Goal: Task Accomplishment & Management: Complete application form

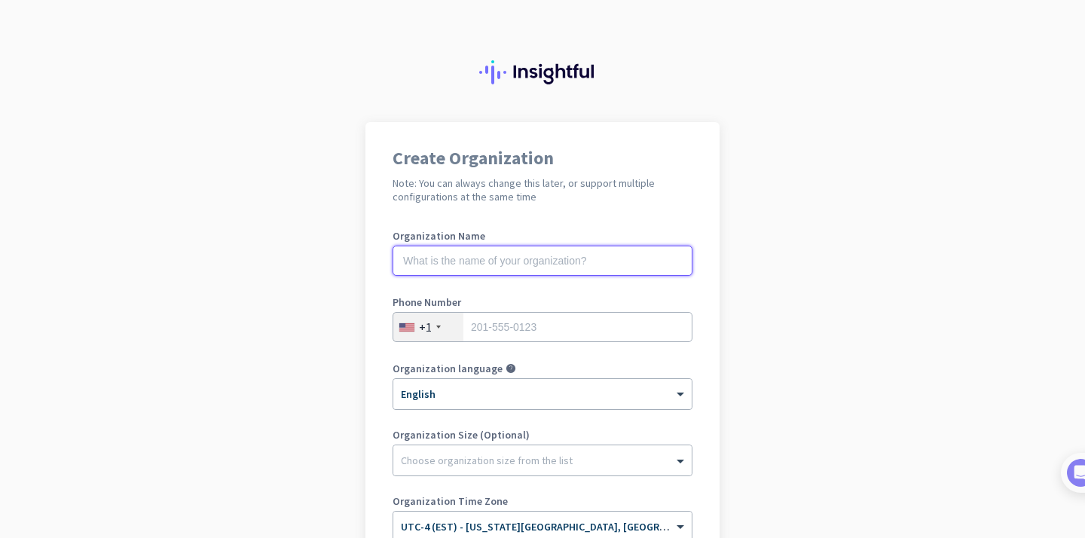
click at [451, 259] on input "text" at bounding box center [543, 261] width 300 height 30
click at [438, 326] on div at bounding box center [438, 326] width 5 height 3
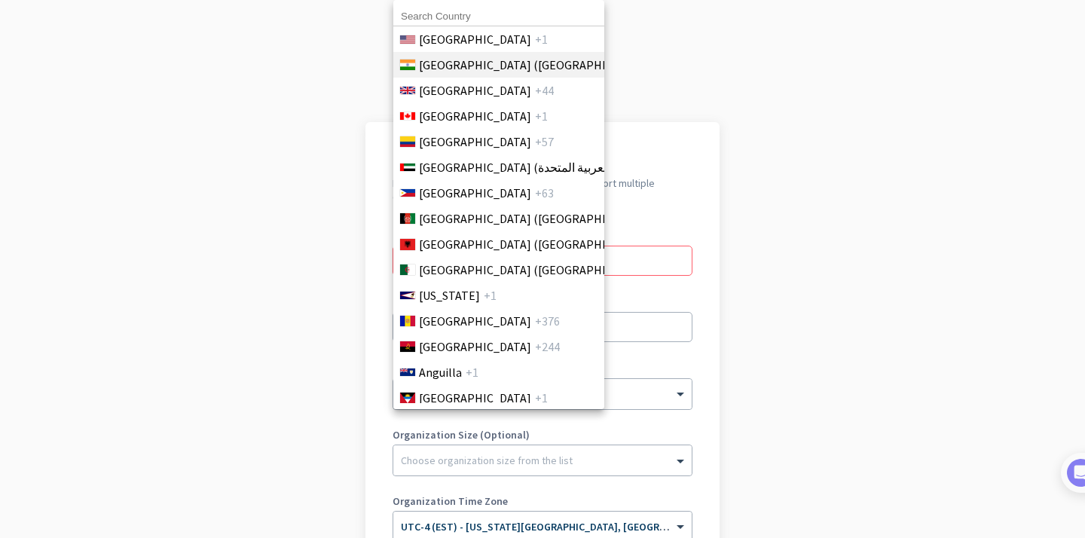
click at [442, 66] on span "[GEOGRAPHIC_DATA] ([GEOGRAPHIC_DATA])" at bounding box center [536, 65] width 235 height 18
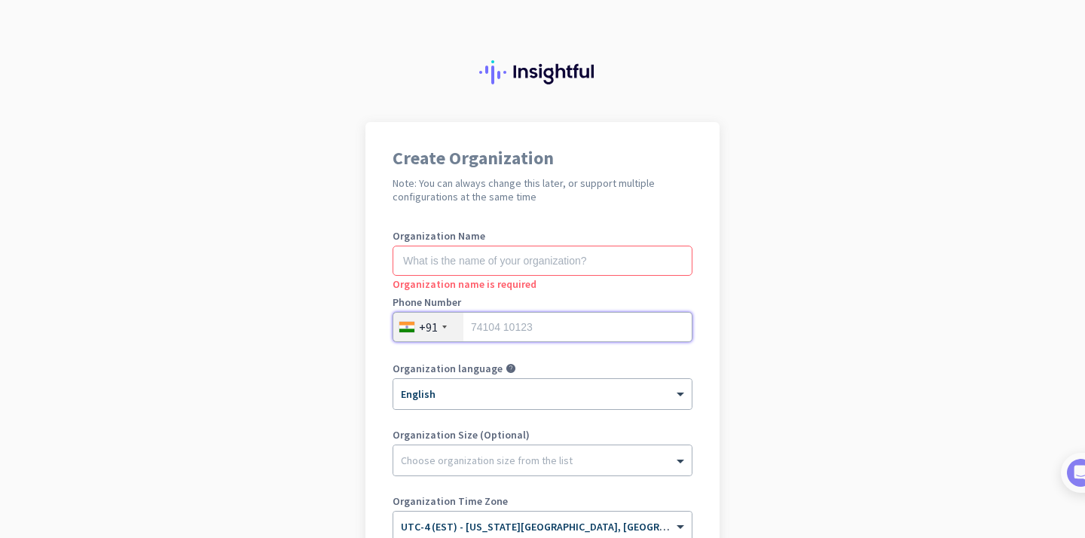
click at [511, 325] on input "tel" at bounding box center [543, 327] width 300 height 30
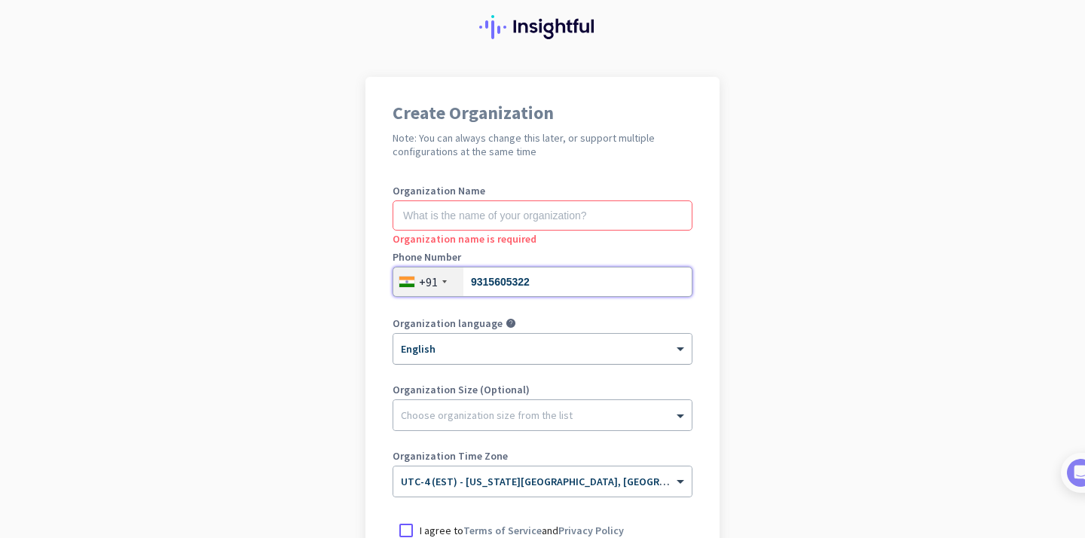
scroll to position [47, 0]
type input "9315605322"
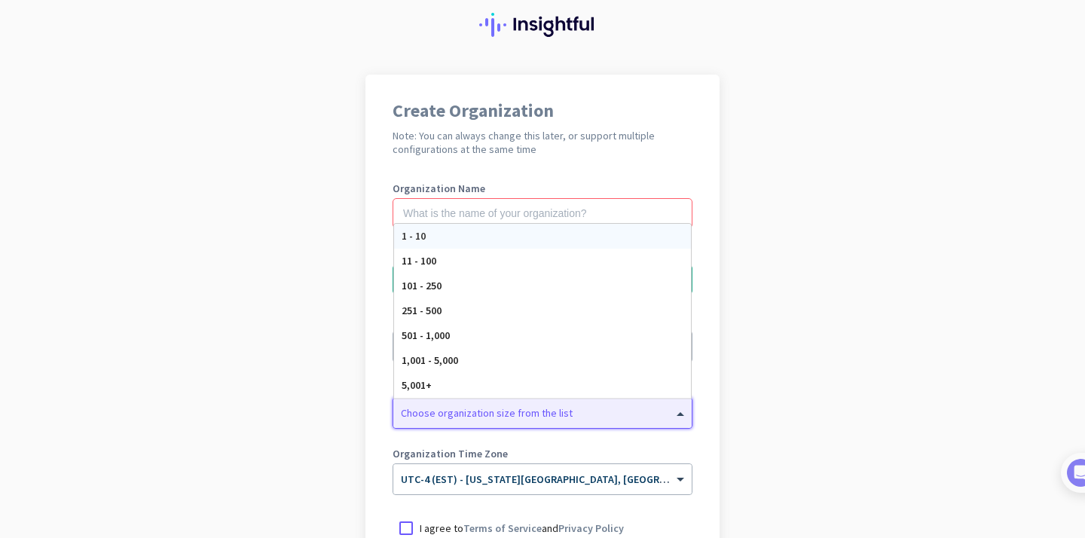
click at [480, 412] on div at bounding box center [542, 409] width 298 height 15
click at [301, 408] on app-onboarding-organization "Create Organization Note: You can always change this later, or support multiple…" at bounding box center [542, 401] width 1085 height 652
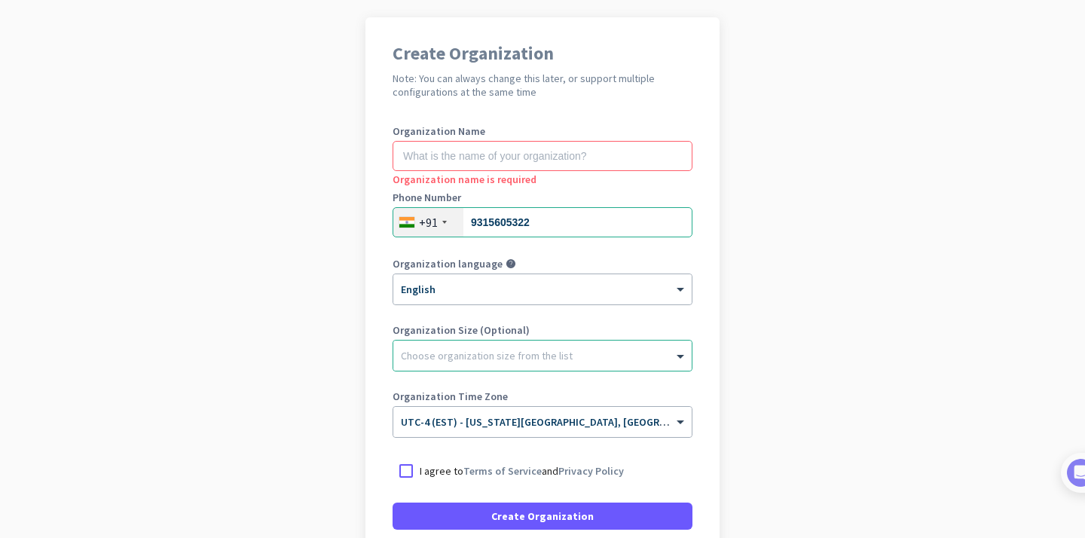
scroll to position [110, 0]
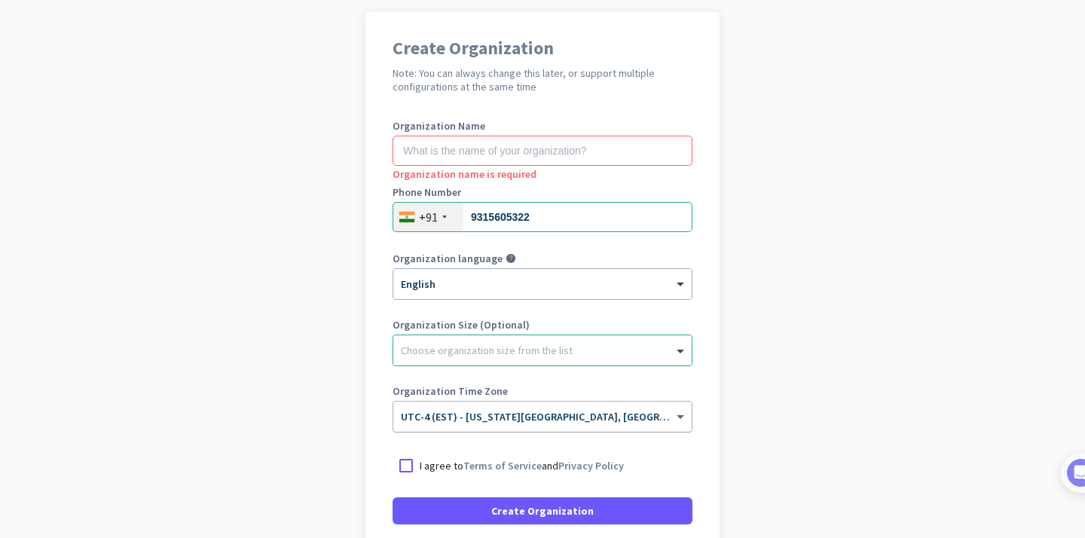
click at [678, 415] on span at bounding box center [682, 417] width 19 height 13
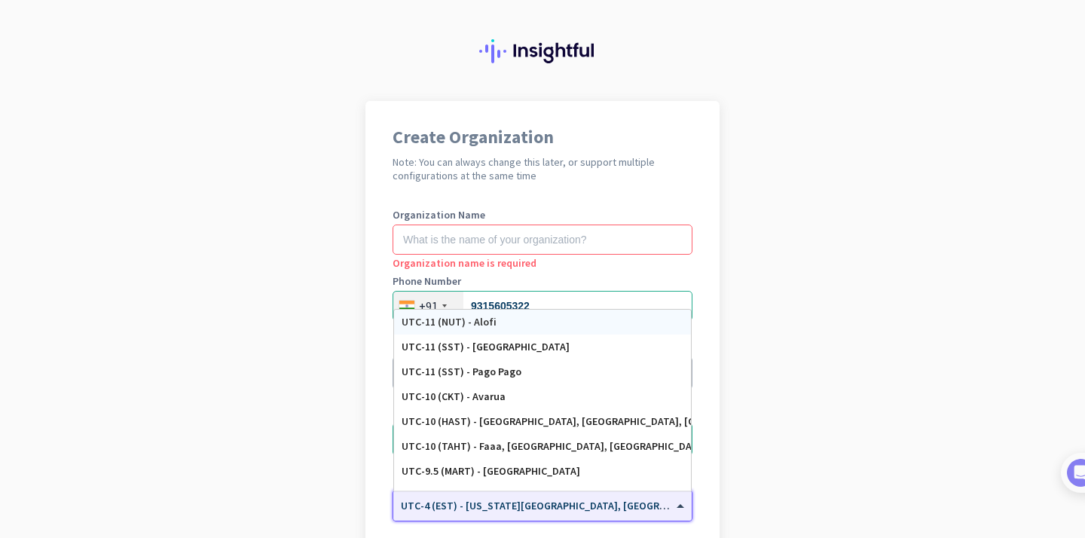
scroll to position [29, 0]
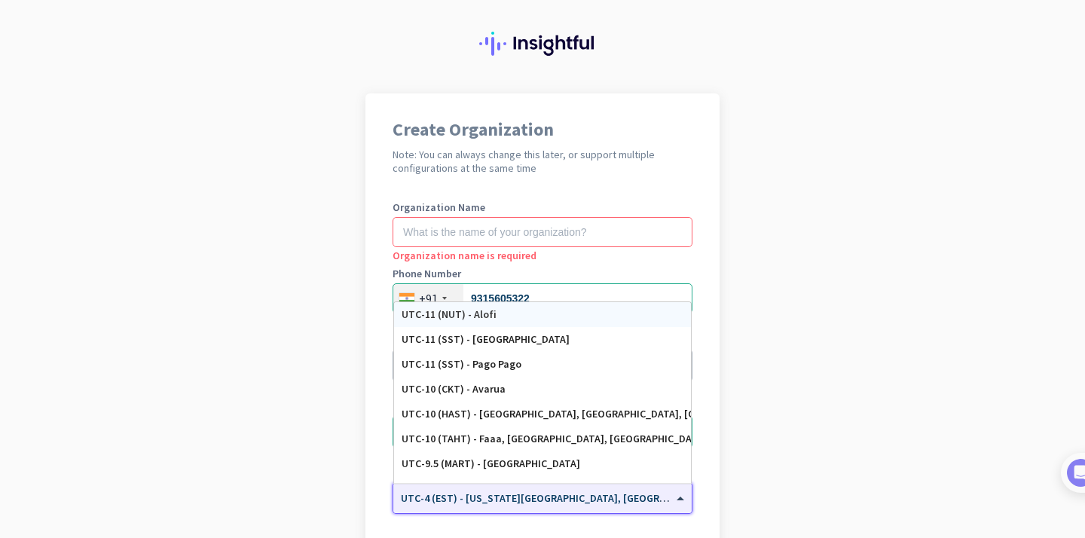
click at [808, 303] on app-onboarding-organization "Create Organization Note: You can always change this later, or support multiple…" at bounding box center [542, 419] width 1085 height 652
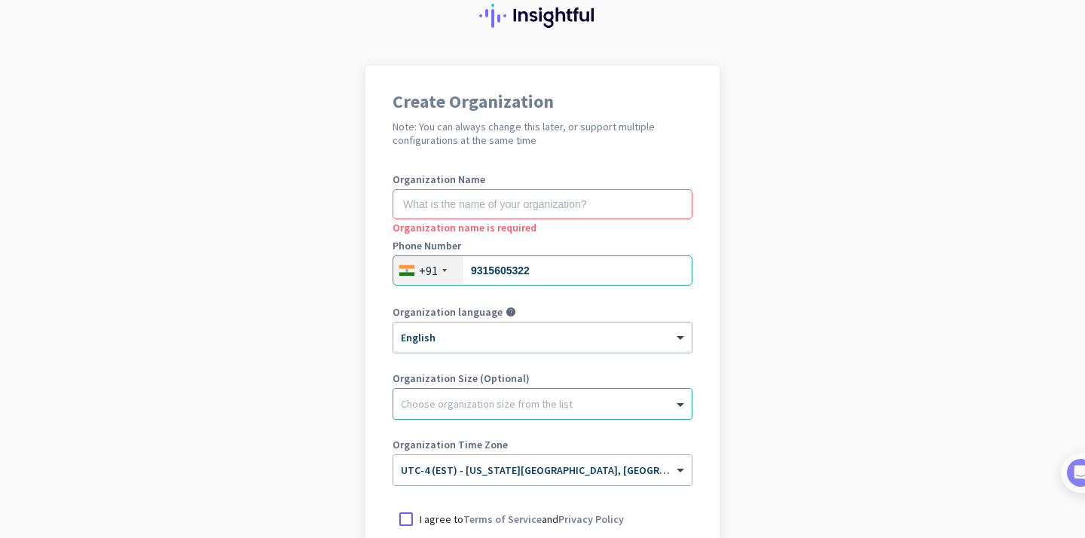
scroll to position [66, 0]
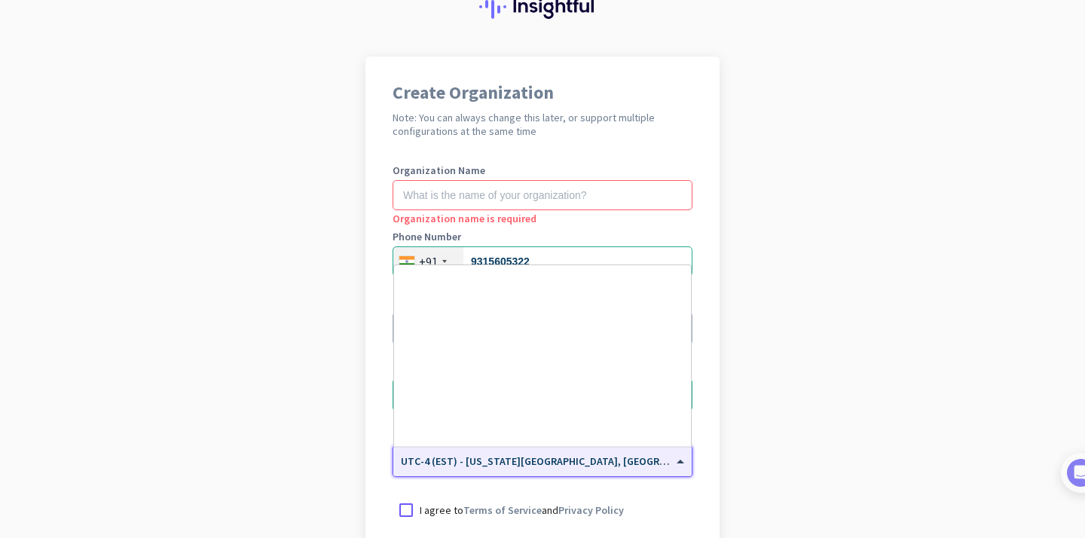
click at [680, 463] on span at bounding box center [682, 461] width 19 height 13
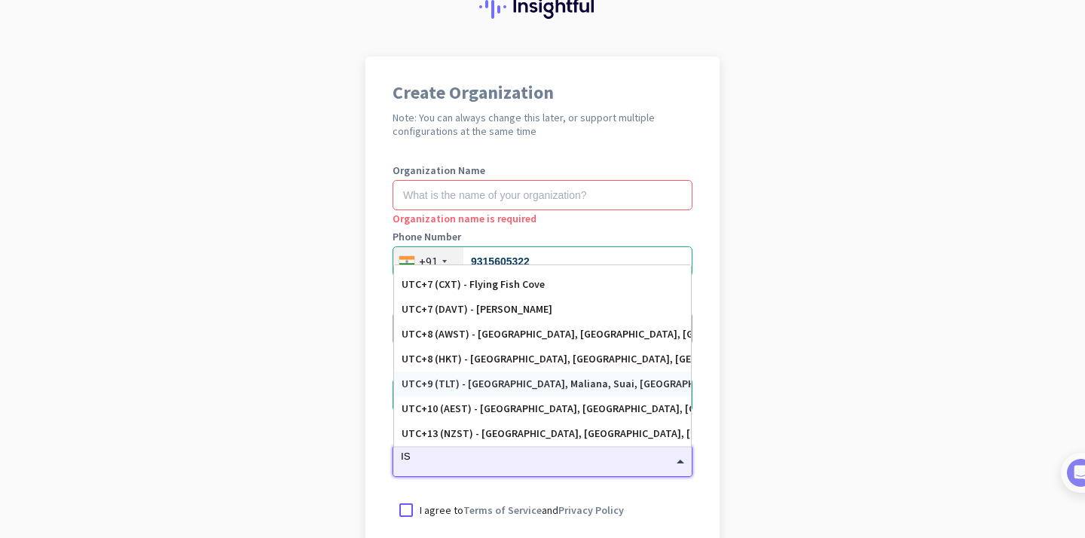
scroll to position [888, 0]
type input "IST"
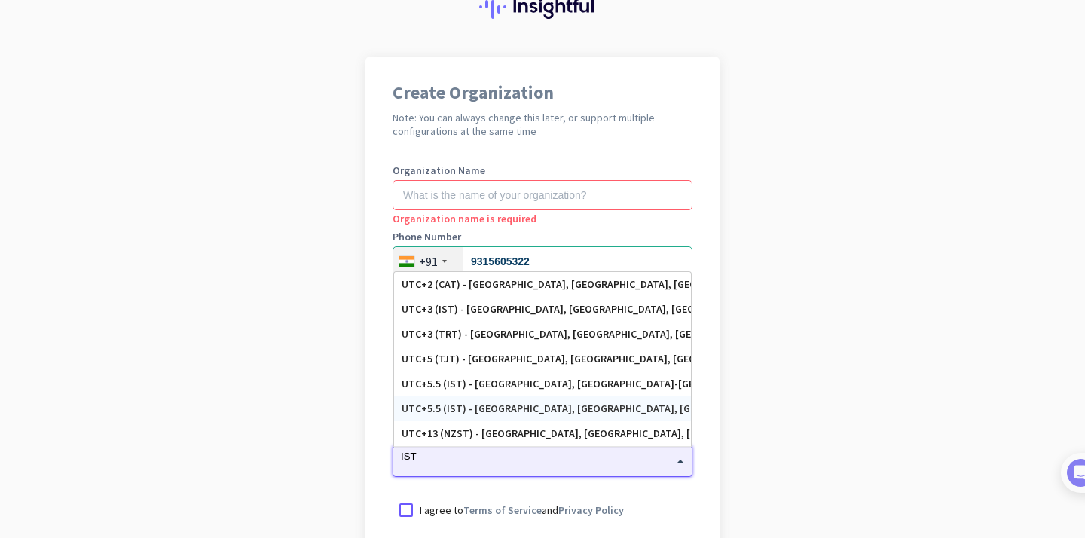
click at [634, 406] on div "UTC+5.5 (IST) - [GEOGRAPHIC_DATA], [GEOGRAPHIC_DATA], [GEOGRAPHIC_DATA], [GEOGR…" at bounding box center [543, 408] width 282 height 13
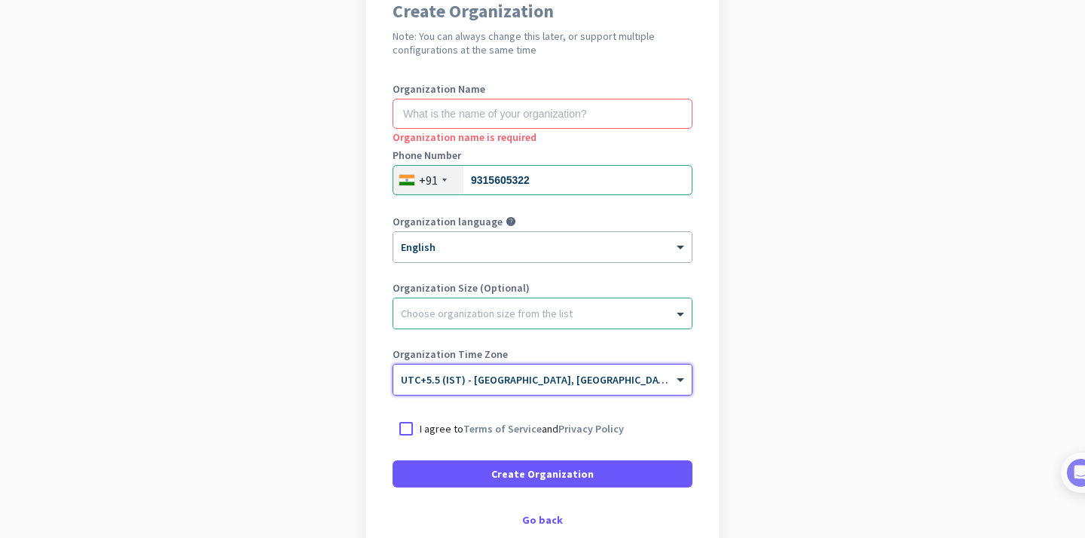
scroll to position [149, 0]
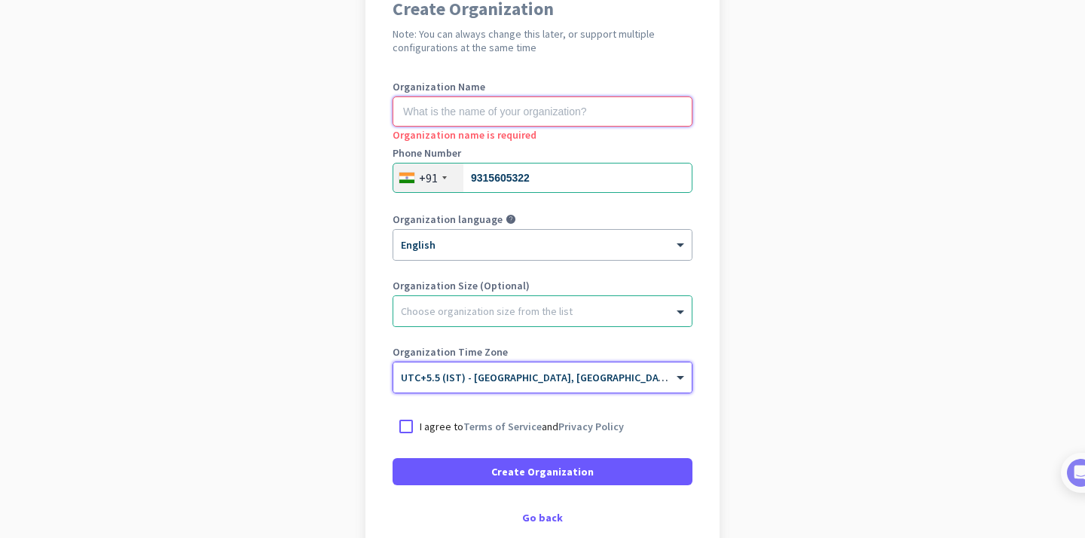
click at [583, 118] on input "text" at bounding box center [543, 111] width 300 height 30
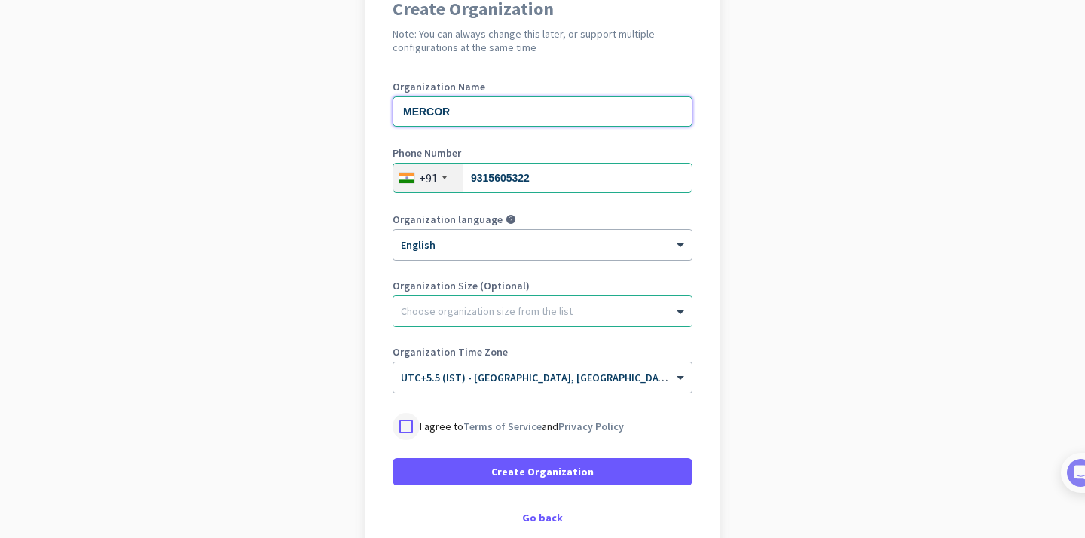
type input "MERCOR"
click at [412, 430] on div at bounding box center [406, 426] width 27 height 27
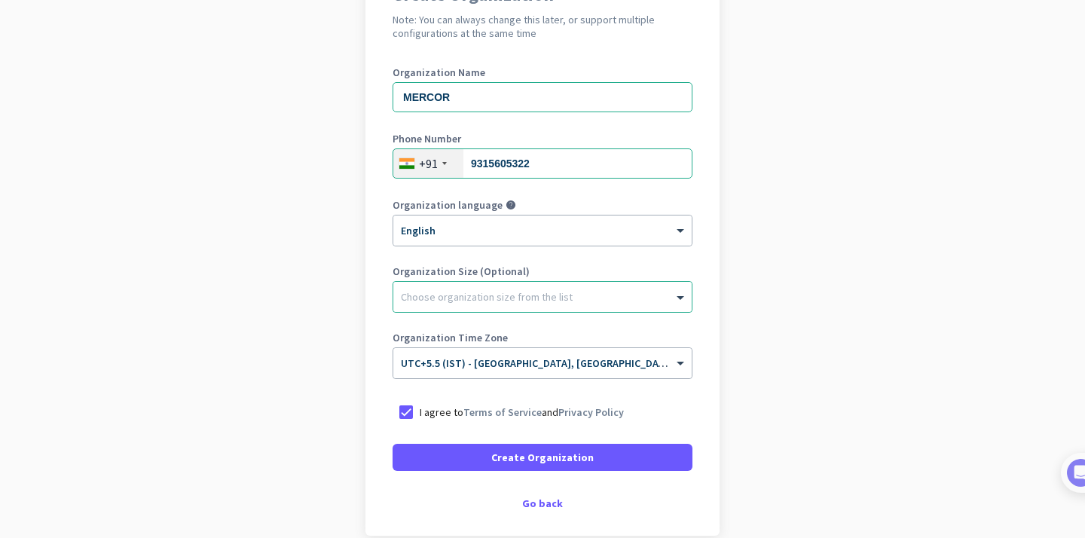
scroll to position [212, 0]
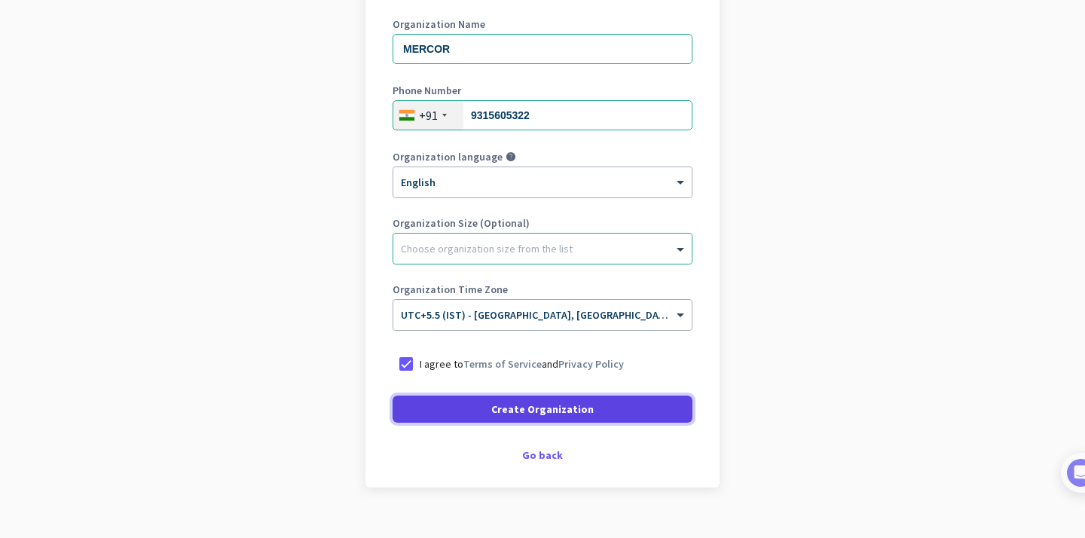
click at [566, 413] on span "Create Organization" at bounding box center [542, 409] width 102 height 15
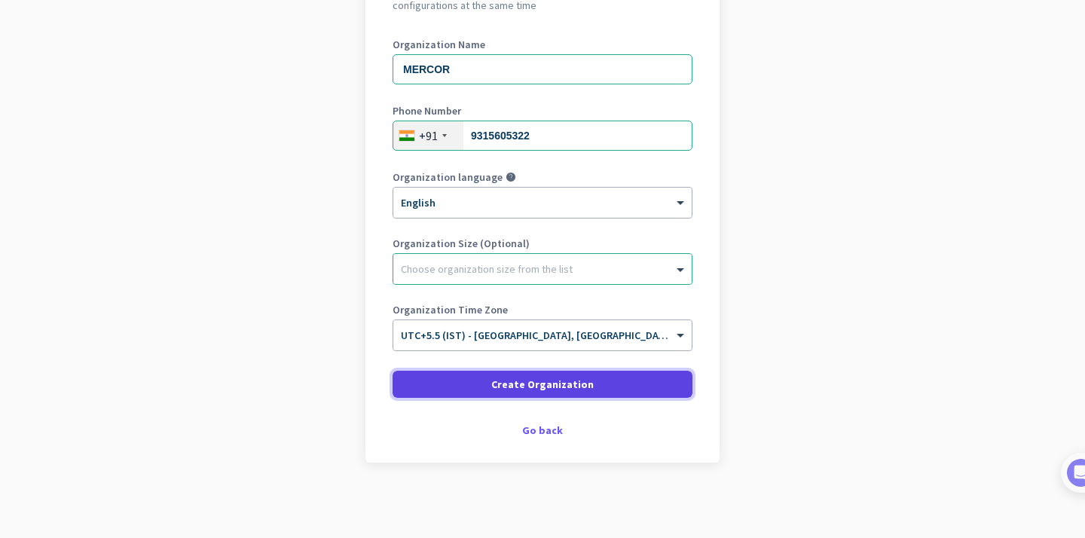
scroll to position [191, 0]
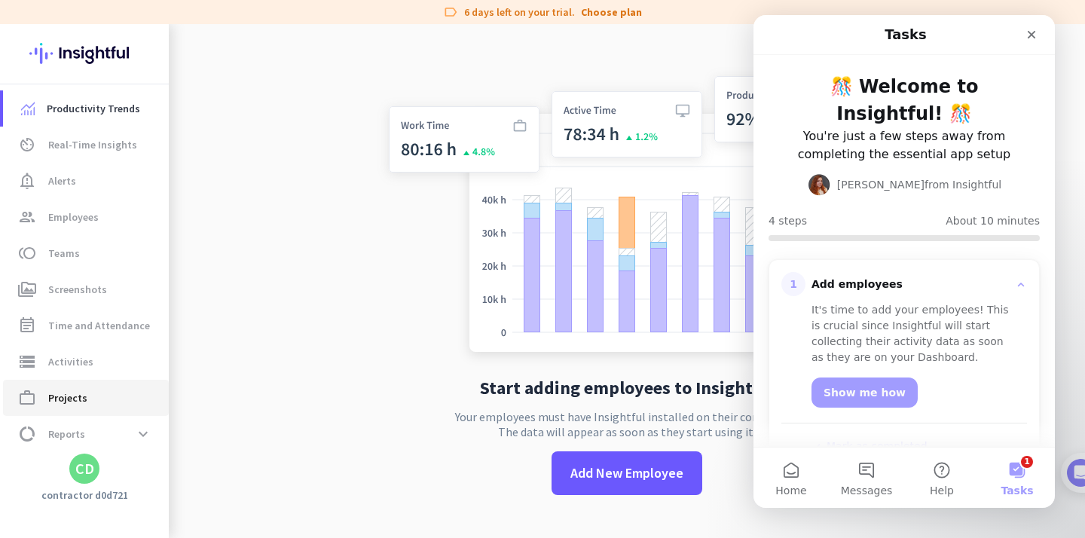
click at [69, 399] on span "Projects" at bounding box center [67, 398] width 39 height 18
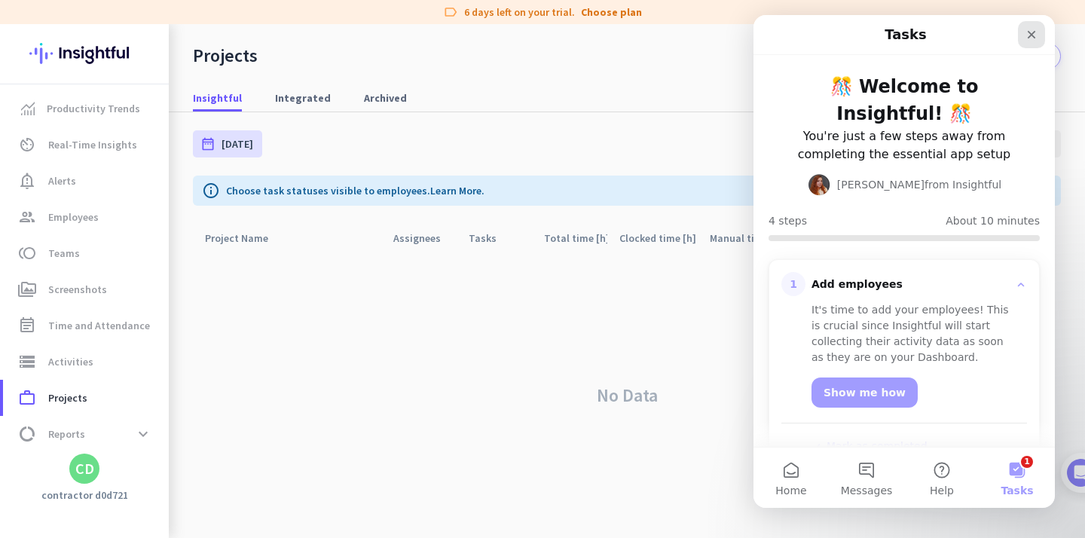
click at [1029, 30] on icon "Close" at bounding box center [1031, 35] width 12 height 12
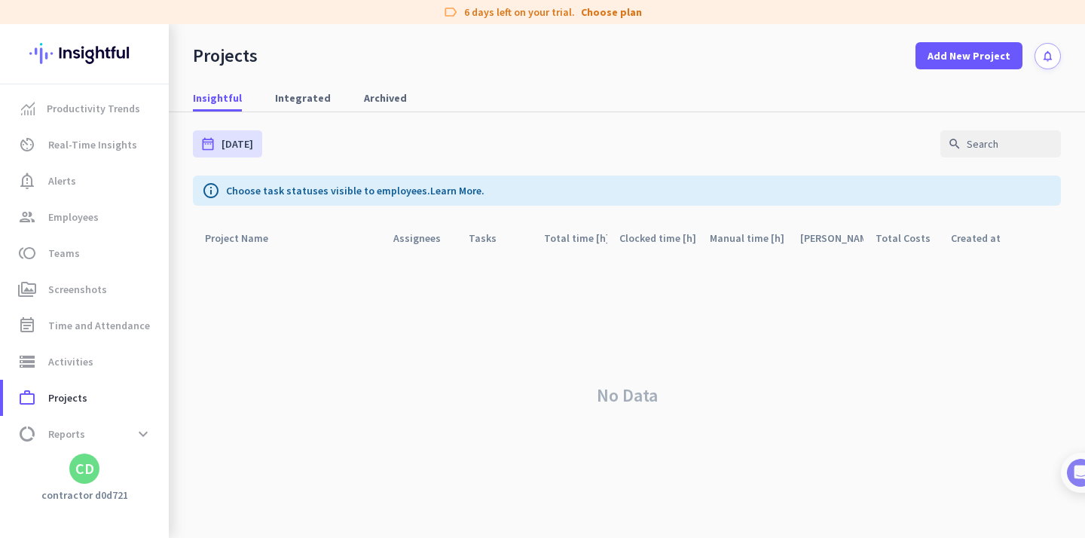
click at [1029, 23] on div "label 6 days left on your trial. Choose plan" at bounding box center [542, 12] width 1085 height 24
click at [307, 97] on span "Integrated" at bounding box center [303, 97] width 56 height 15
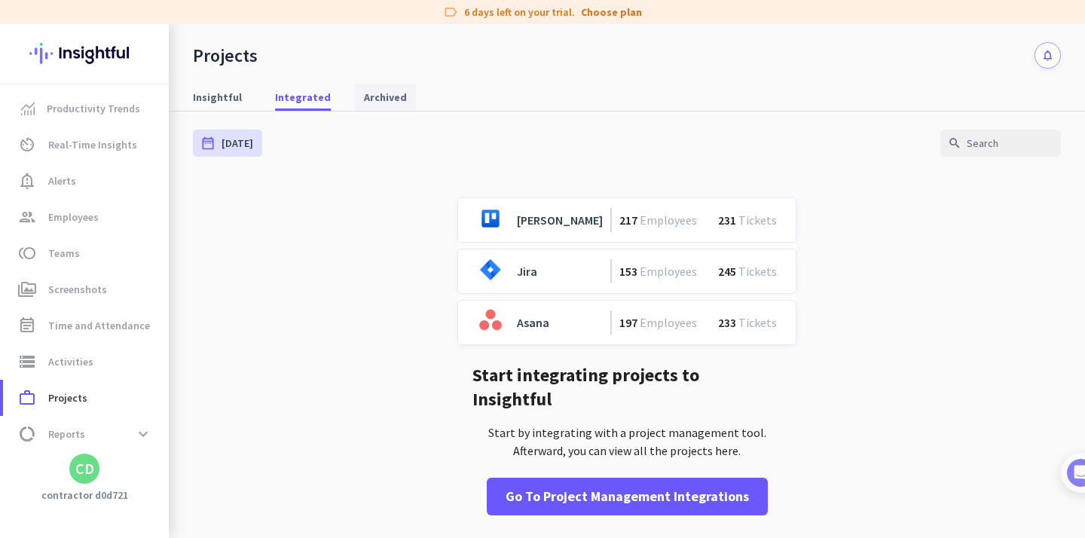
click at [368, 104] on span "Archived" at bounding box center [385, 97] width 43 height 15
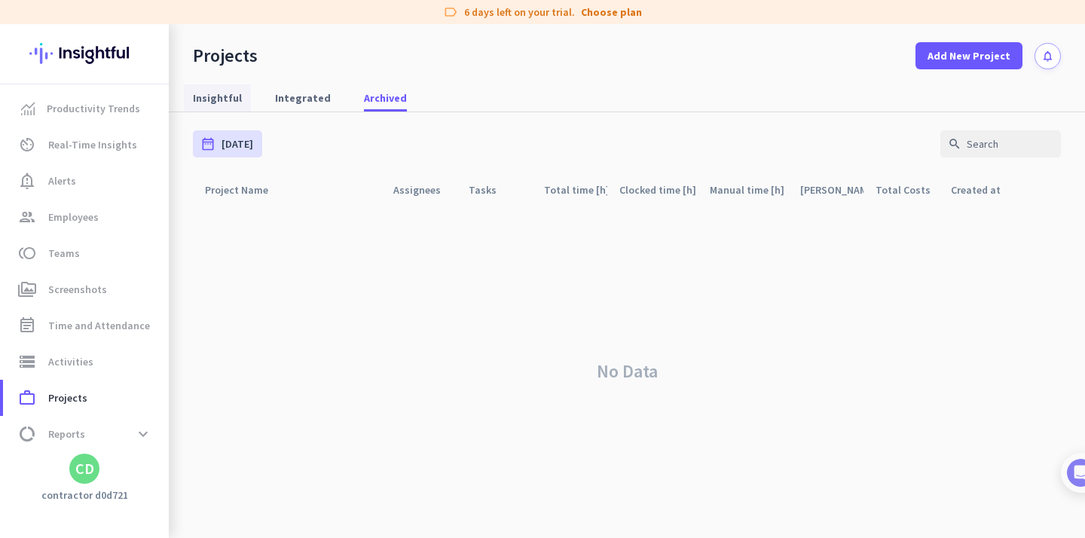
click at [233, 92] on span "Insightful" at bounding box center [217, 97] width 49 height 15
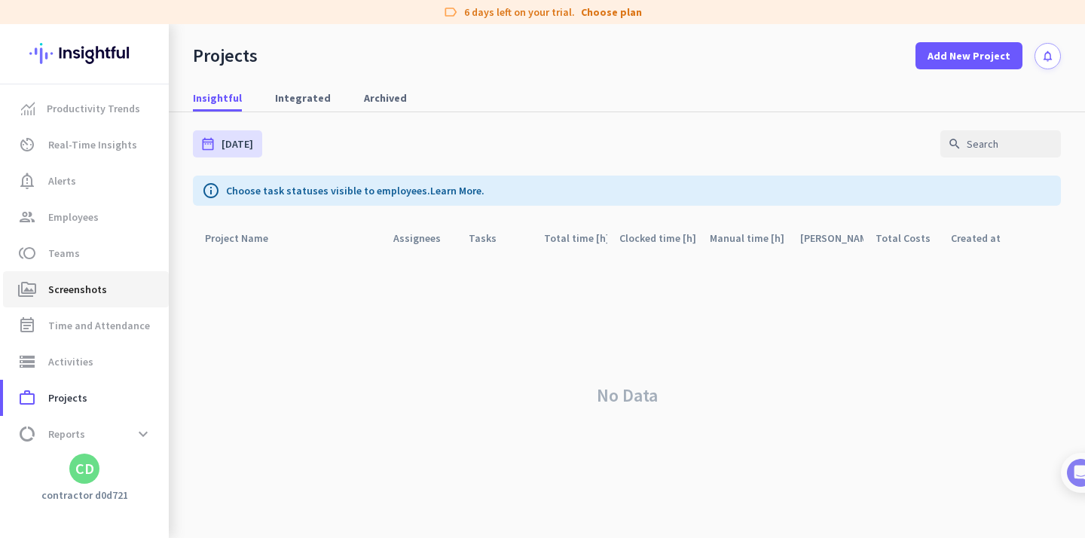
click at [69, 289] on span "Screenshots" at bounding box center [77, 289] width 59 height 18
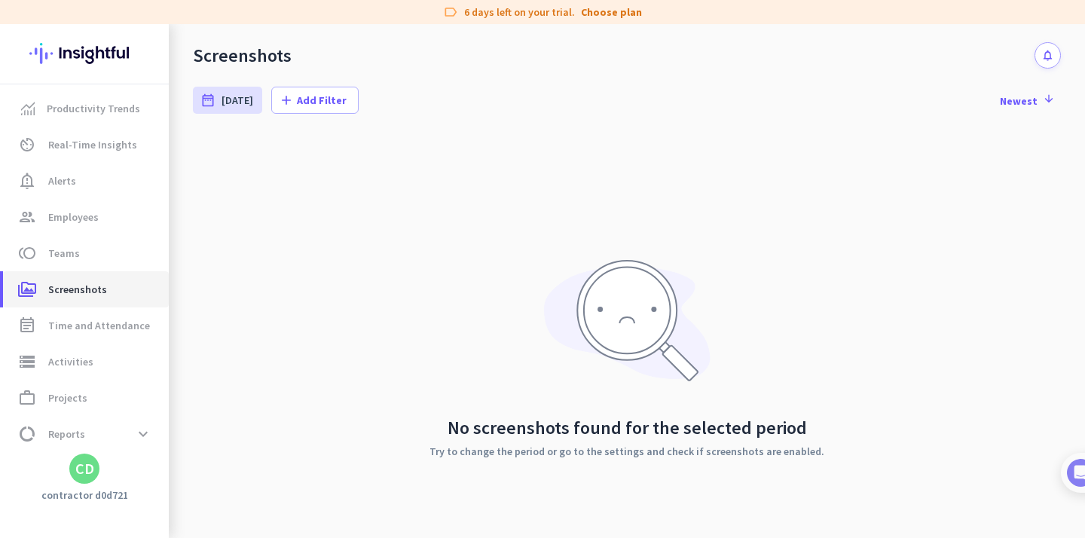
scroll to position [46, 0]
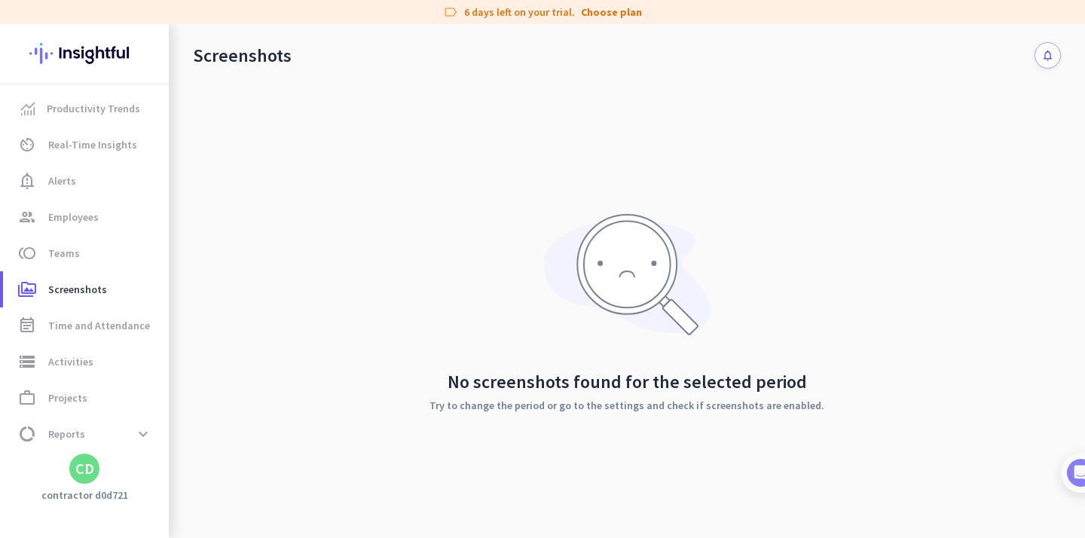
click at [1045, 60] on icon "notifications" at bounding box center [1047, 55] width 13 height 13
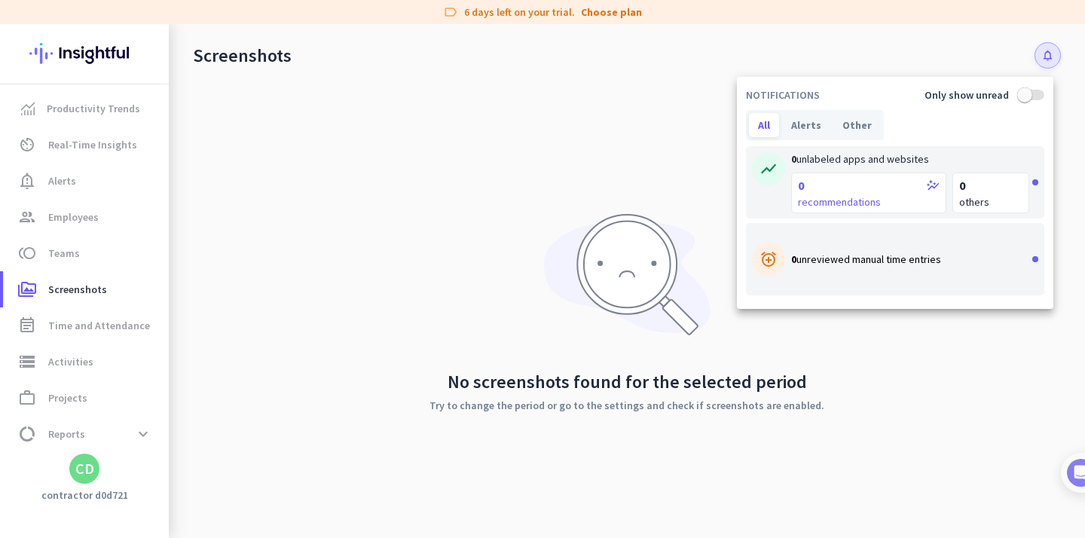
click at [283, 201] on div at bounding box center [542, 269] width 1085 height 538
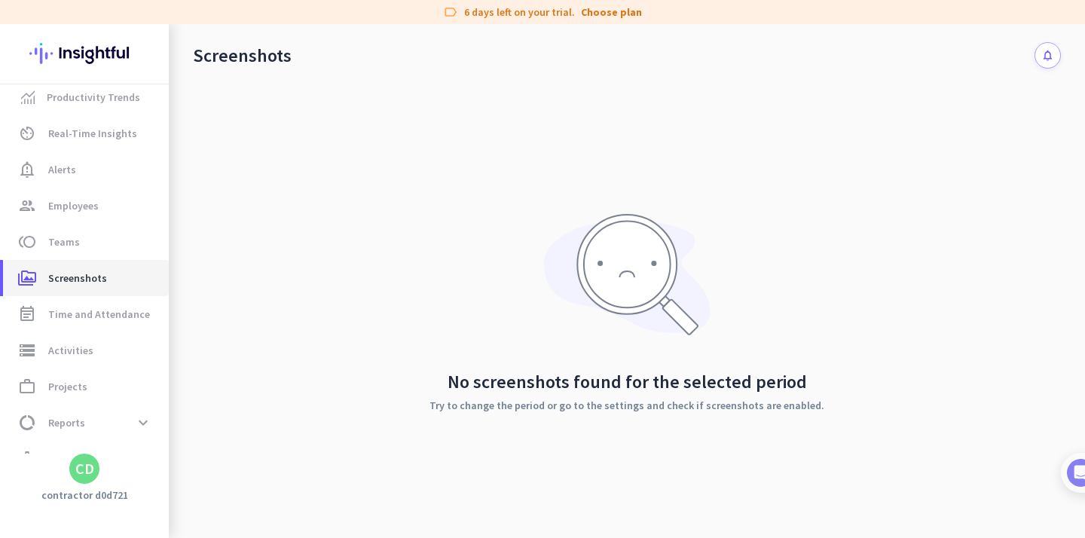
scroll to position [0, 0]
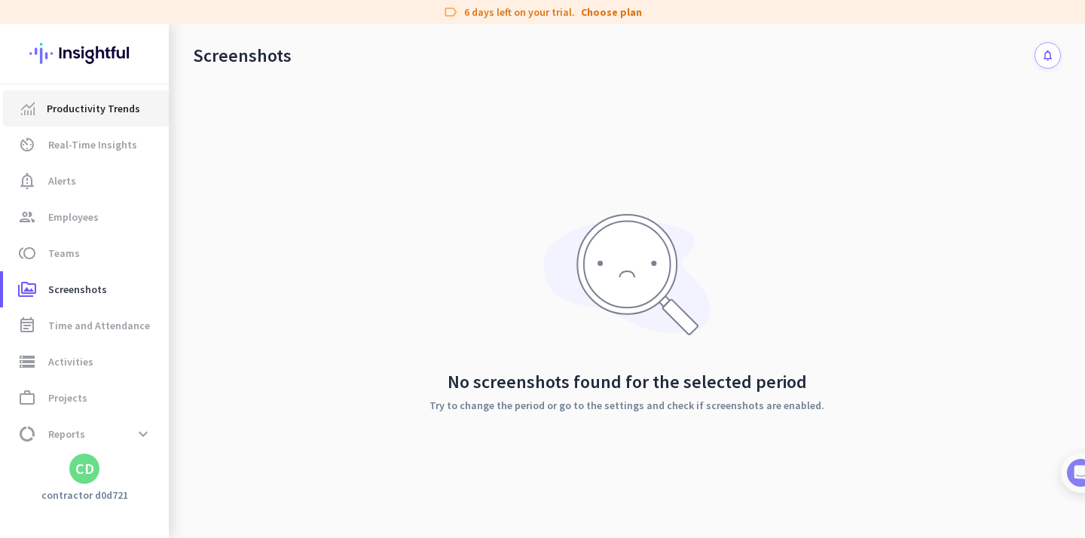
click at [90, 105] on span "Productivity Trends" at bounding box center [93, 108] width 93 height 18
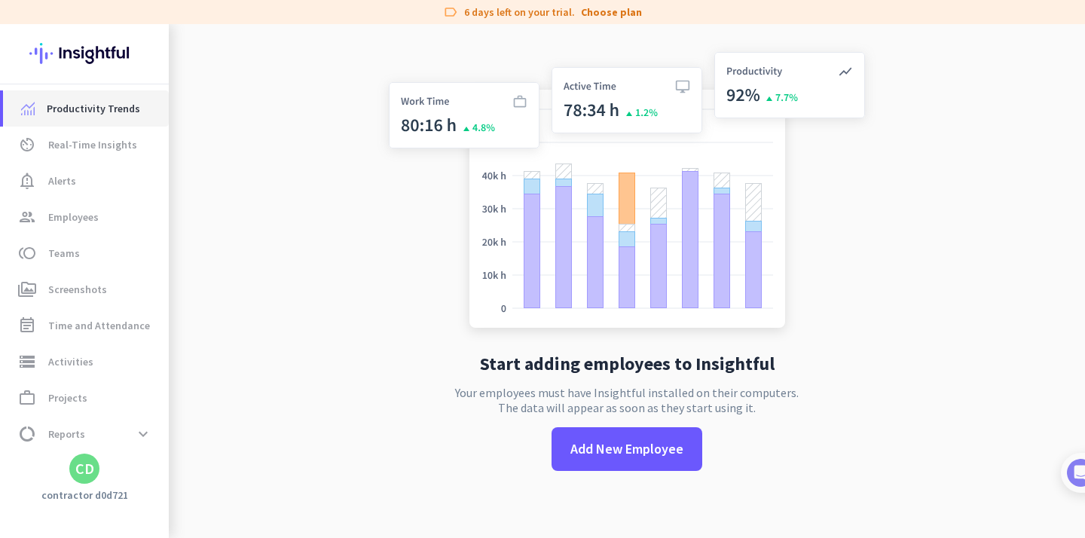
scroll to position [24, 0]
click at [112, 148] on span "Real-Time Insights" at bounding box center [92, 145] width 89 height 18
click at [108, 147] on span "Real-Time Insights" at bounding box center [92, 145] width 89 height 18
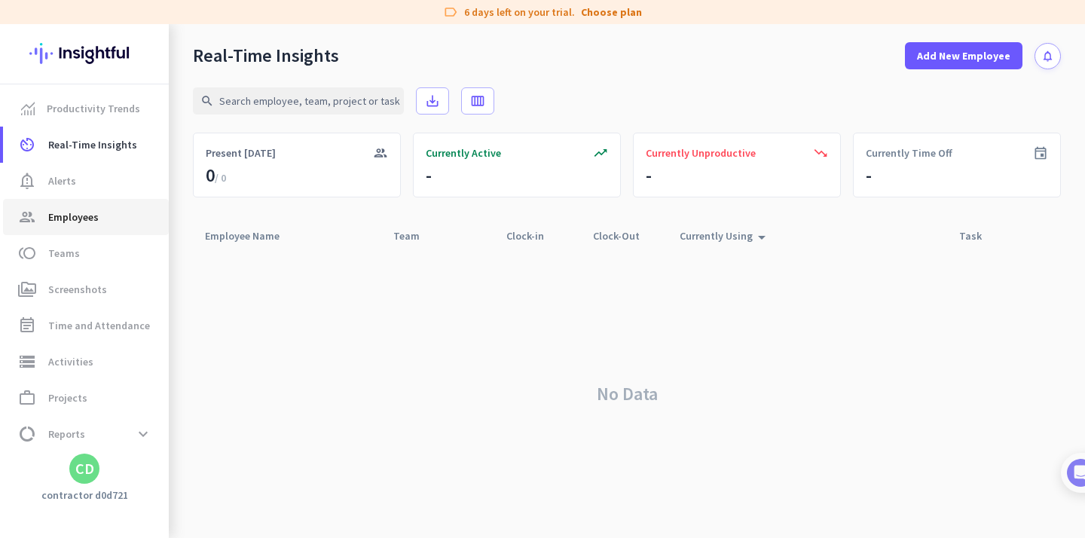
click at [71, 200] on link "group Employees" at bounding box center [86, 217] width 166 height 36
click at [77, 188] on span "notification_important Alerts" at bounding box center [86, 181] width 142 height 18
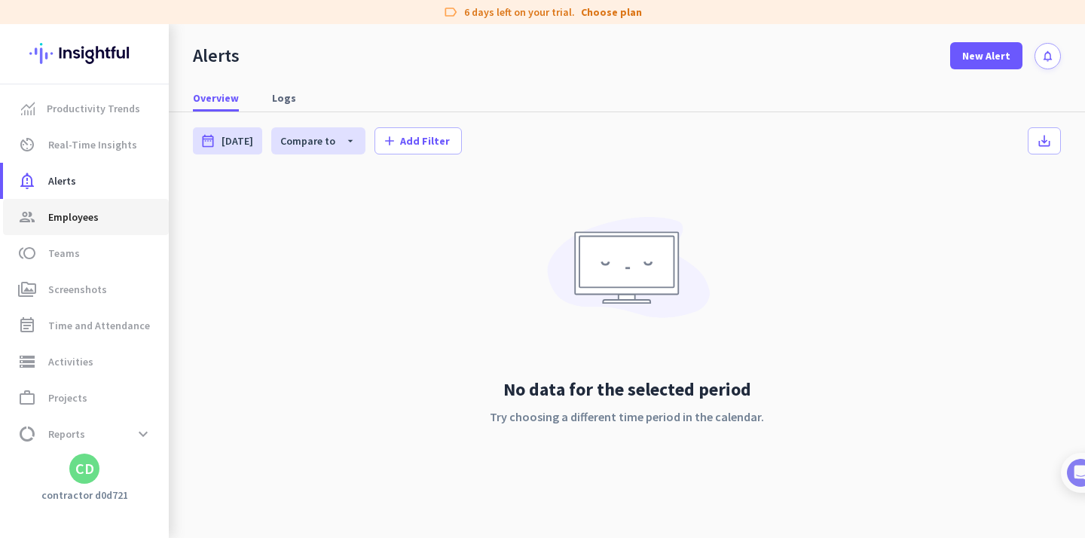
click at [100, 230] on link "group Employees" at bounding box center [86, 217] width 166 height 36
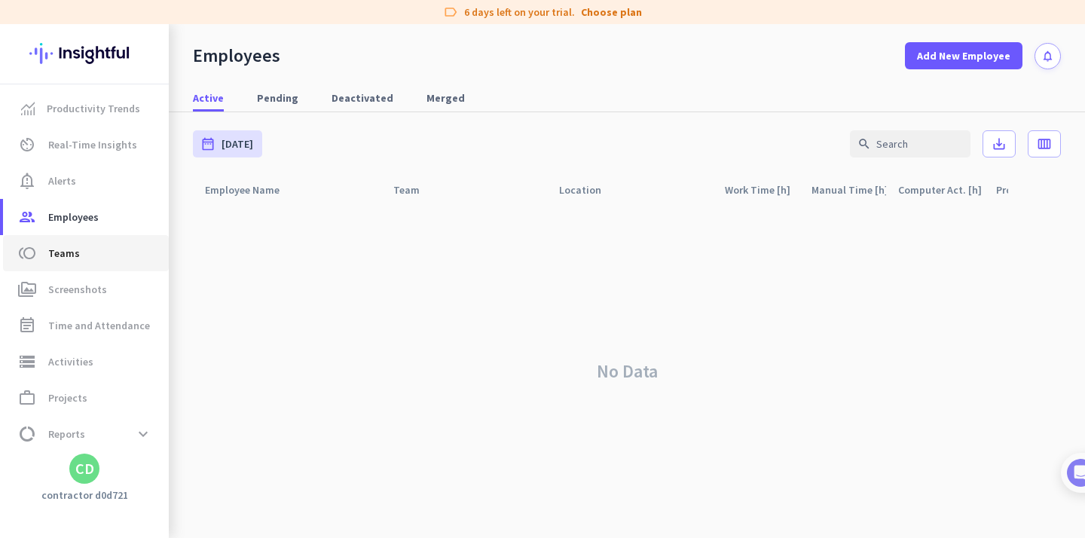
click at [92, 255] on span "toll Teams" at bounding box center [86, 253] width 142 height 18
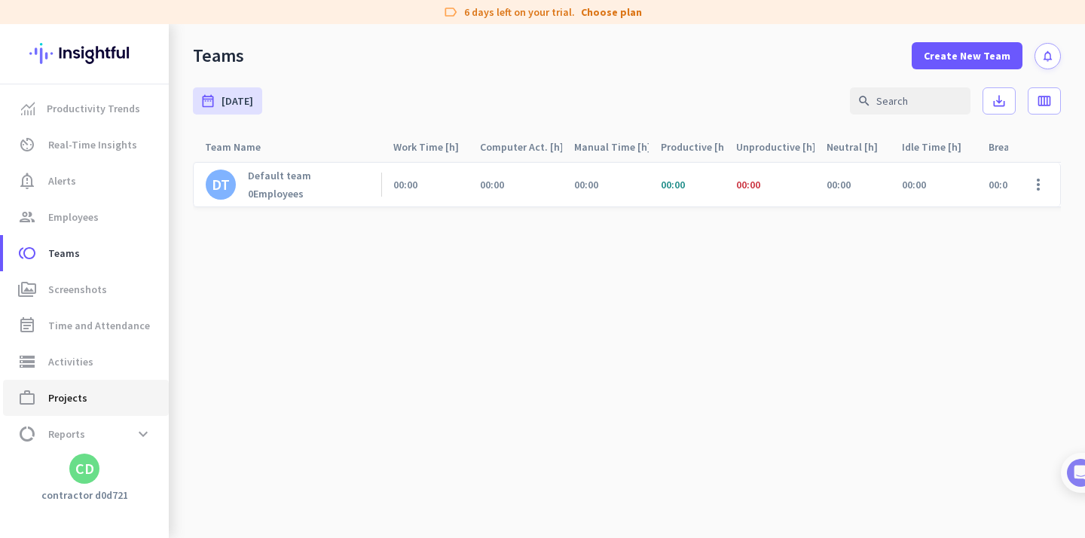
click at [86, 399] on span "work_outline Projects" at bounding box center [86, 398] width 142 height 18
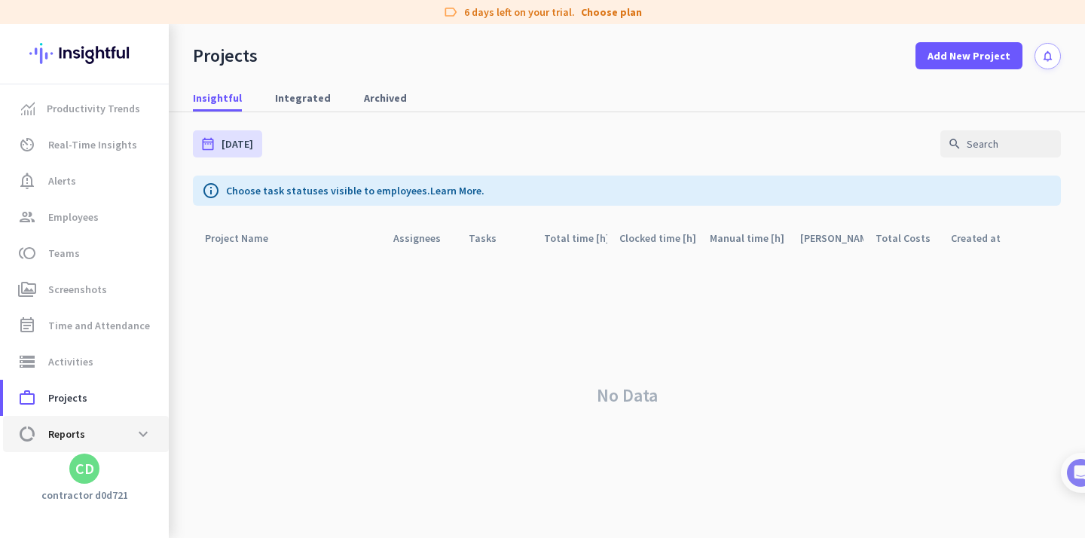
click at [97, 440] on span "data_usage Reports expand_more" at bounding box center [86, 433] width 142 height 27
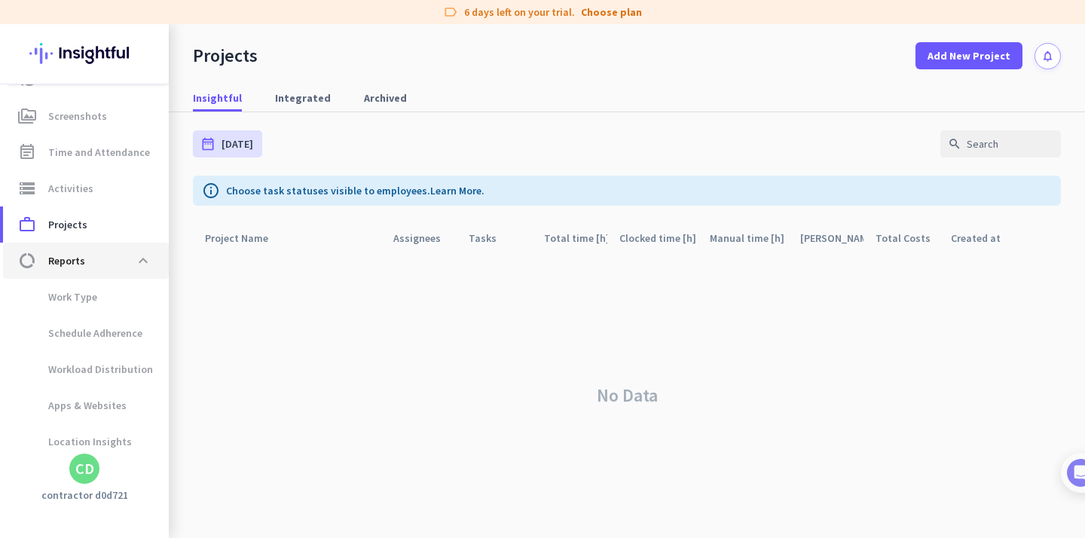
scroll to position [179, 0]
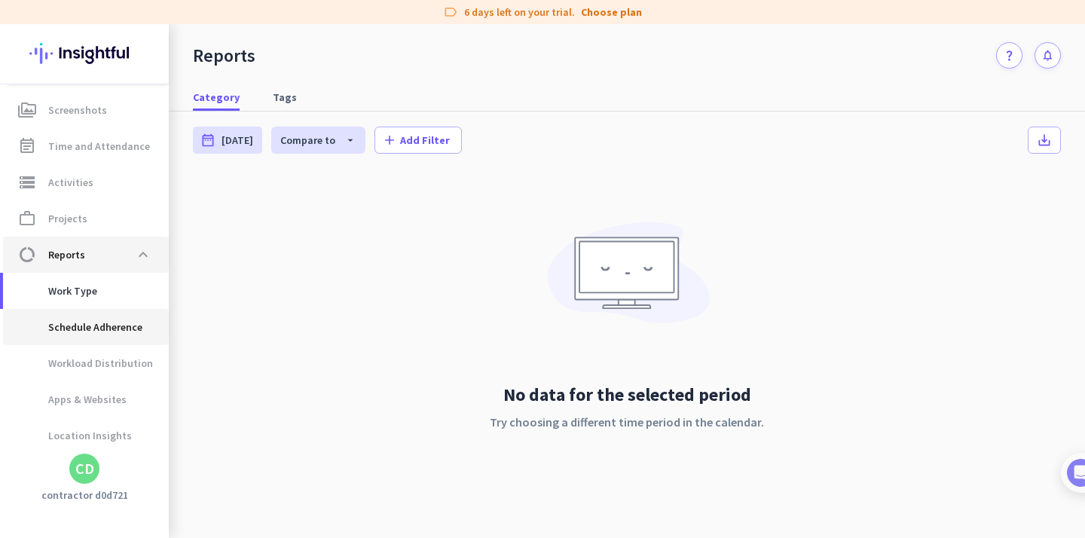
scroll to position [222, 0]
